Goal: Register for event/course

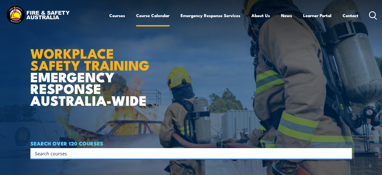
click at [159, 16] on link "Course Calendar" at bounding box center [152, 15] width 33 height 13
click at [75, 154] on input "Search input" at bounding box center [188, 153] width 306 height 8
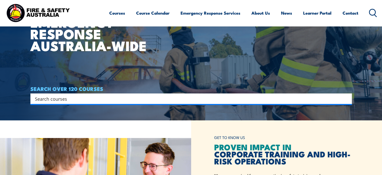
scroll to position [84, 0]
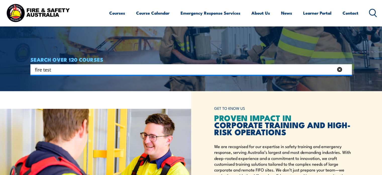
type input "fire test"
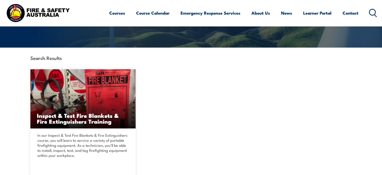
scroll to position [167, 0]
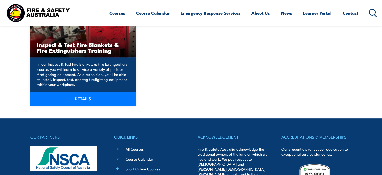
click at [67, 71] on p "In our Inspect & Test Fire Blankets & Fire Extinguishers course, you will learn…" at bounding box center [82, 74] width 90 height 25
click at [77, 97] on link "DETAILS" at bounding box center [83, 99] width 106 height 14
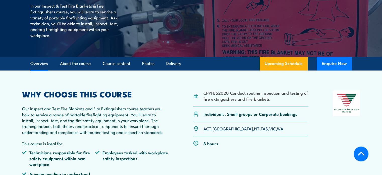
scroll to position [167, 0]
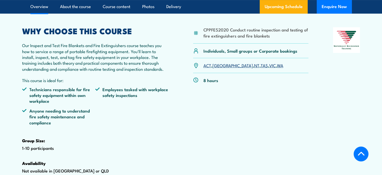
click at [270, 68] on link "VIC" at bounding box center [273, 65] width 7 height 6
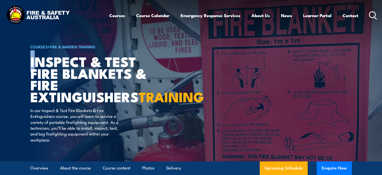
drag, startPoint x: 31, startPoint y: 59, endPoint x: 37, endPoint y: 70, distance: 12.8
click at [37, 70] on h1 "Inspect & Test Fire Blankets & Fire Extinguishers TRAINING" at bounding box center [92, 78] width 124 height 47
